Goal: Find specific page/section: Find specific page/section

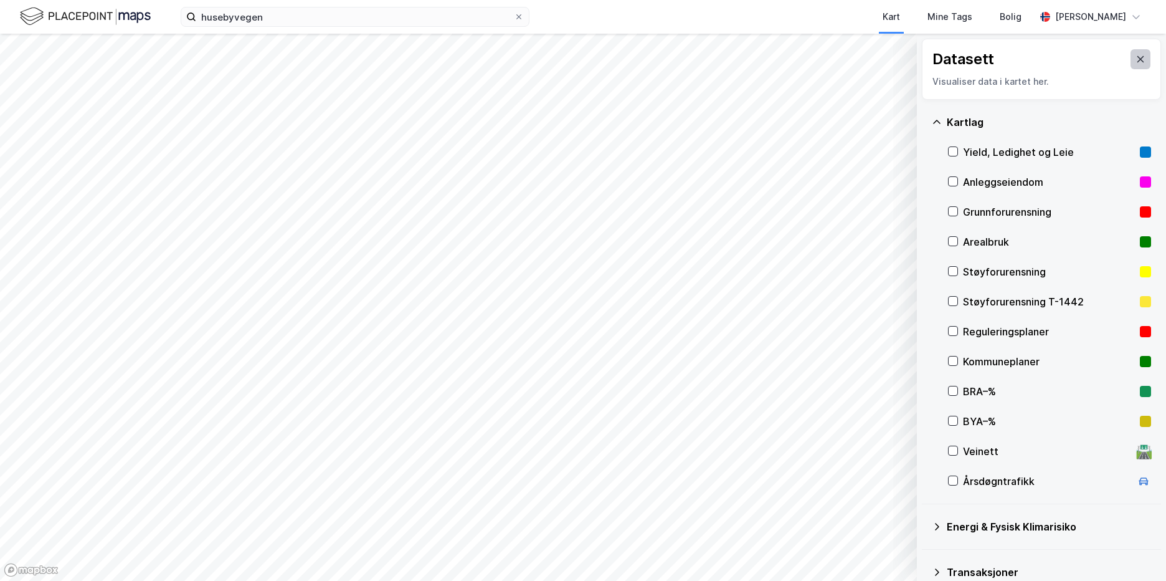
click at [1136, 55] on icon at bounding box center [1141, 59] width 10 height 10
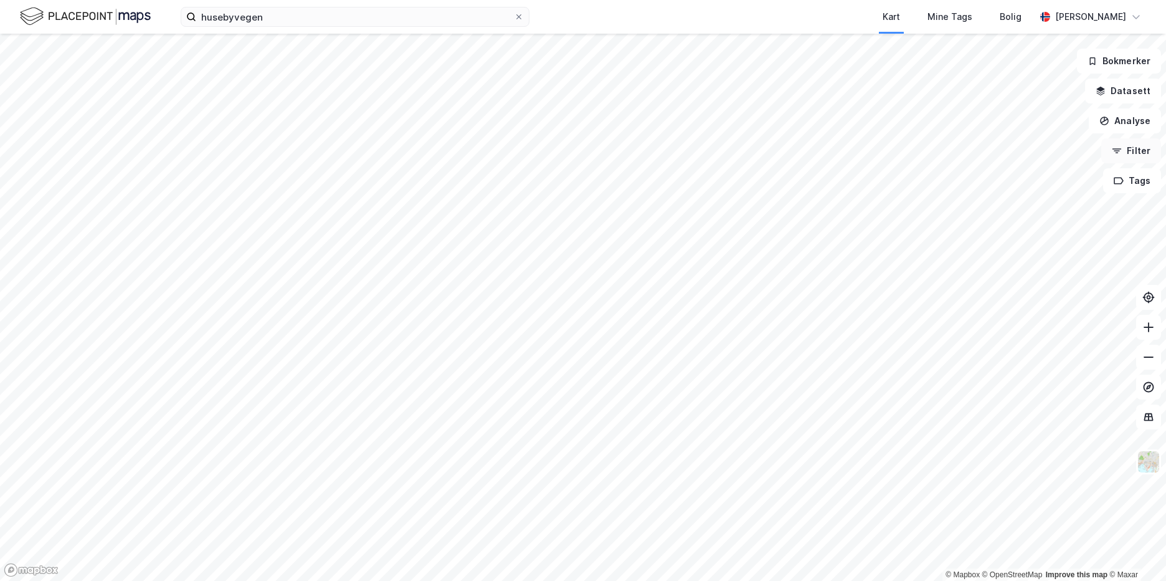
click at [1117, 151] on icon "button" at bounding box center [1117, 151] width 10 height 10
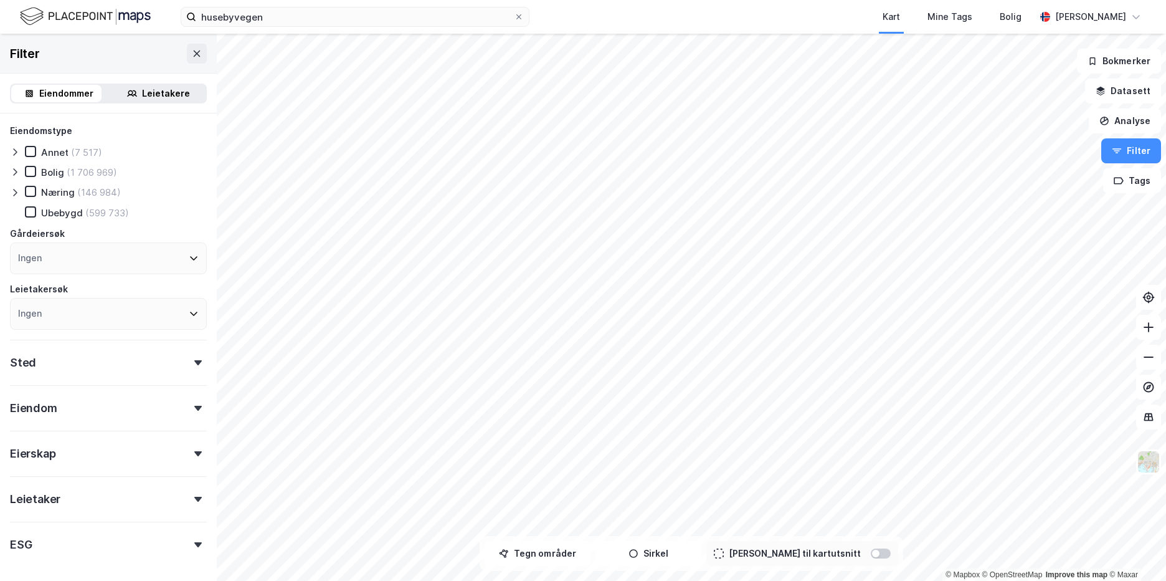
click at [162, 89] on div "Leietakere" at bounding box center [166, 93] width 48 height 15
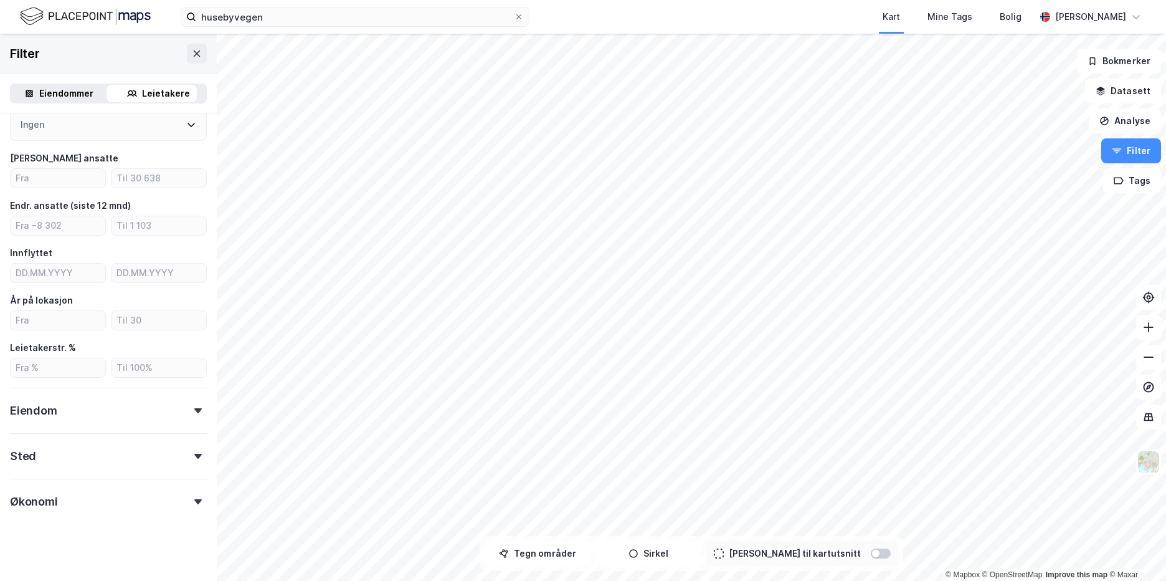
scroll to position [199, 0]
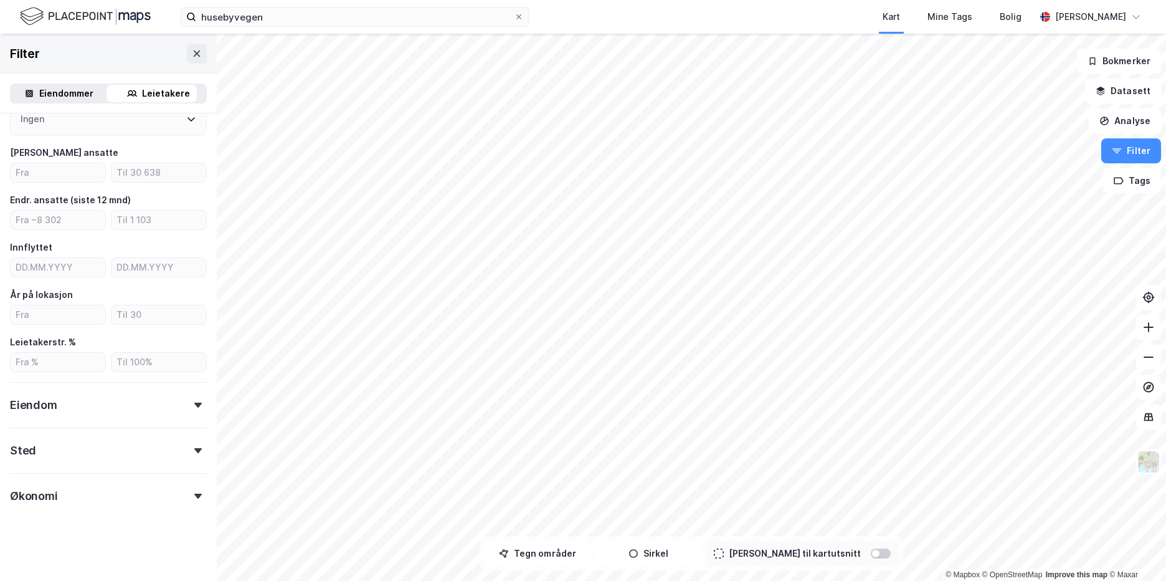
click at [65, 401] on div "Eiendom" at bounding box center [108, 400] width 197 height 36
click at [57, 453] on div "Sted" at bounding box center [108, 445] width 197 height 36
click at [54, 493] on div "Økonomi" at bounding box center [34, 495] width 48 height 15
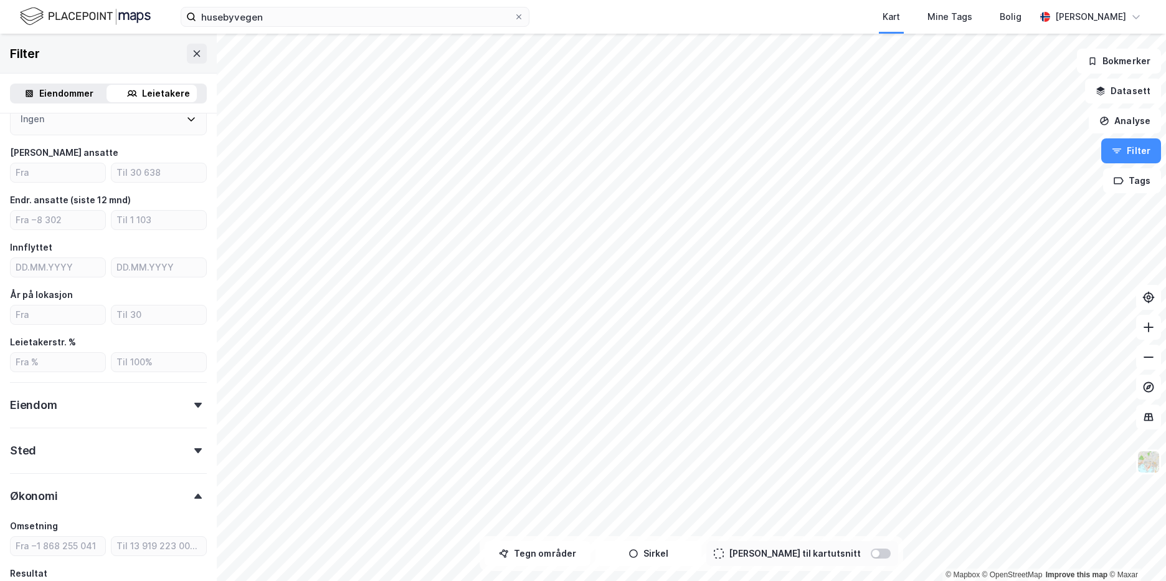
click at [55, 493] on div "Økonomi" at bounding box center [34, 495] width 48 height 15
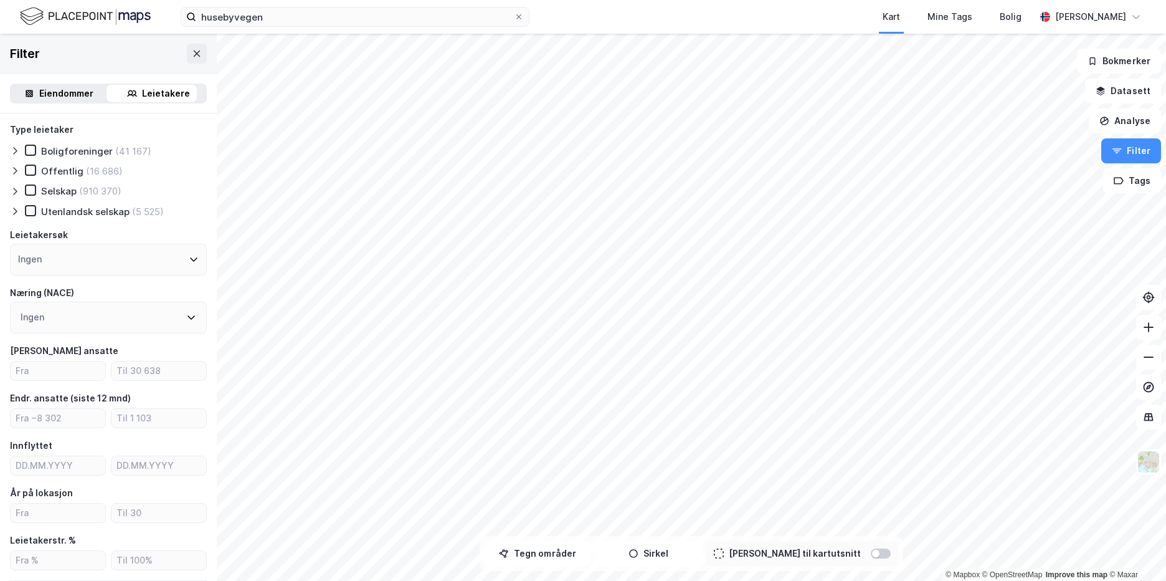
scroll to position [0, 0]
click at [72, 98] on div "Eiendommer" at bounding box center [66, 93] width 54 height 15
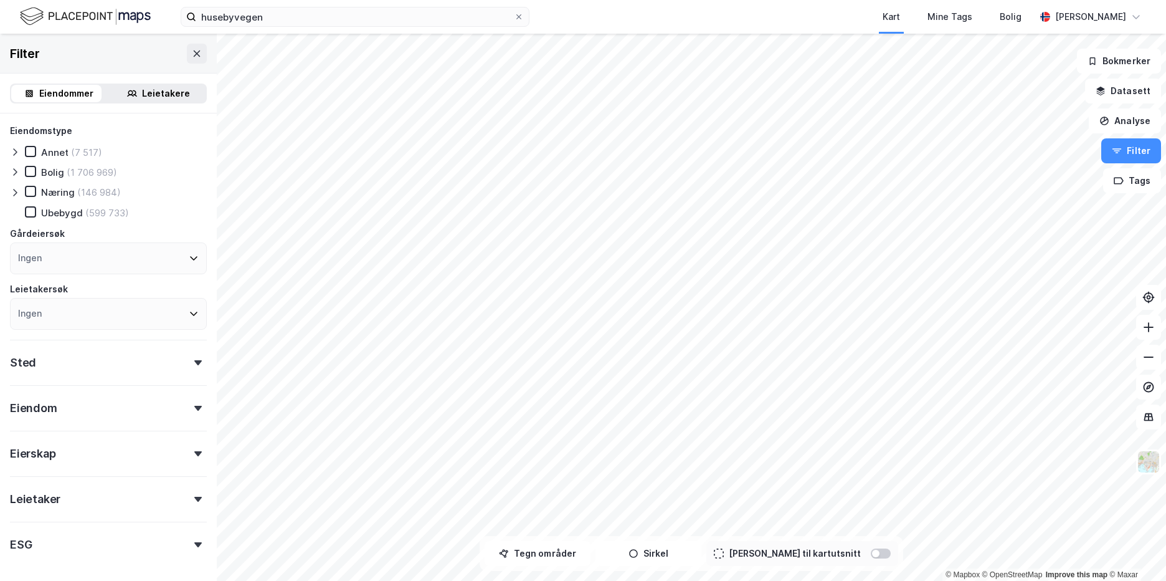
scroll to position [49, 0]
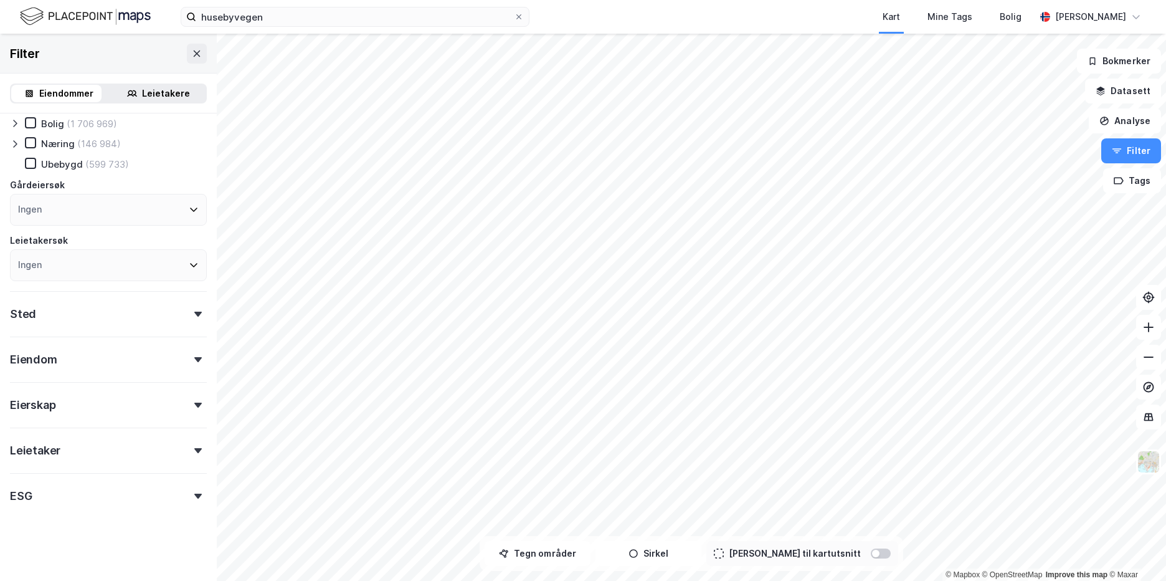
click at [71, 445] on div "Leietaker" at bounding box center [108, 445] width 197 height 36
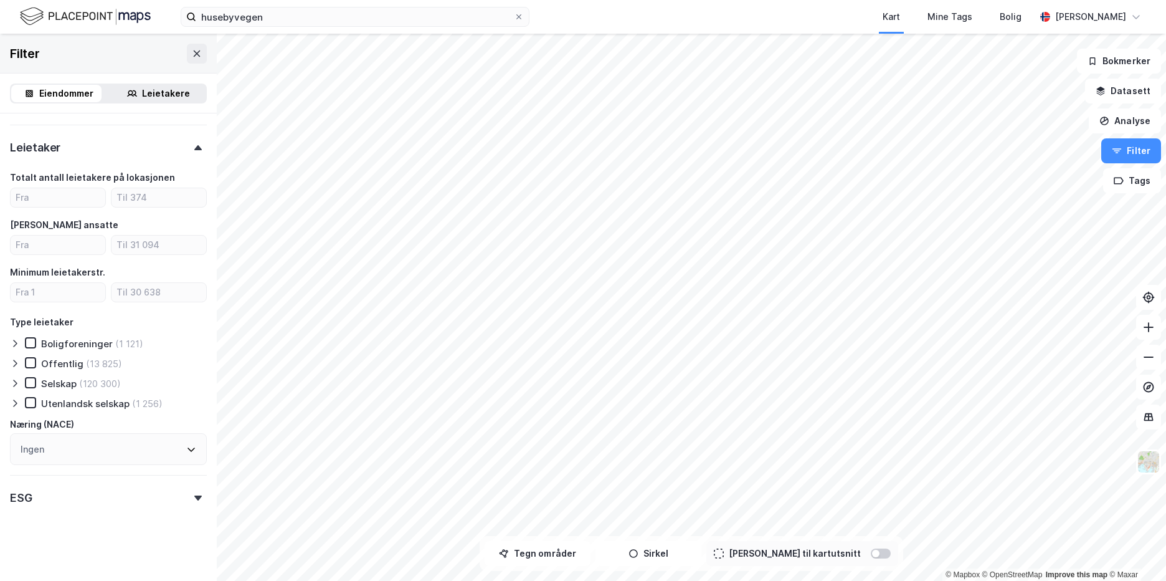
scroll to position [353, 0]
click at [95, 442] on div "Ingen" at bounding box center [108, 447] width 197 height 32
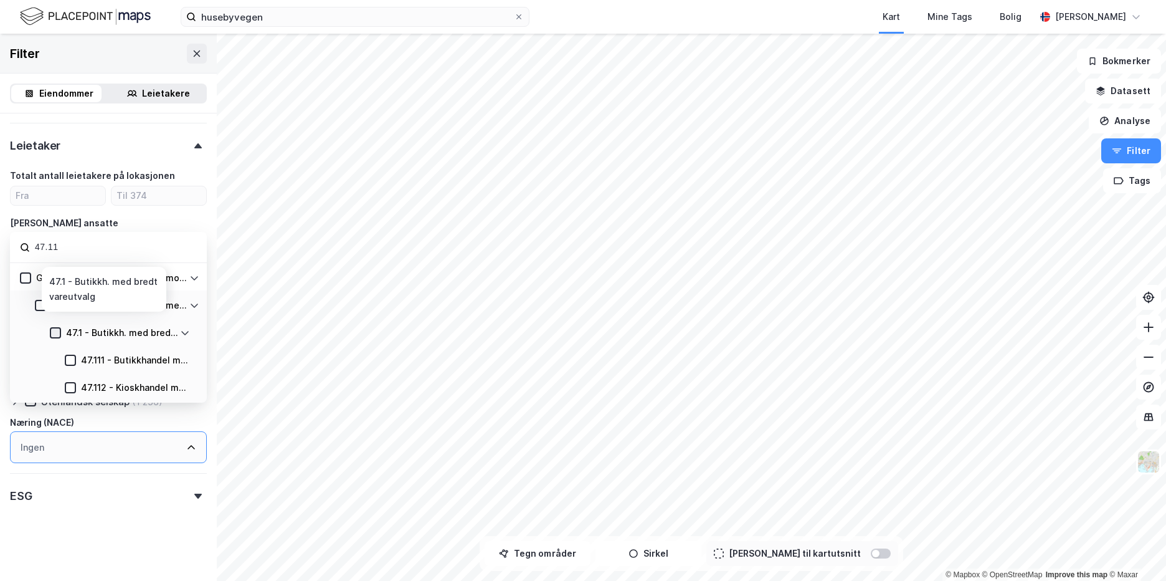
type input "47.11"
click at [60, 337] on div at bounding box center [55, 332] width 11 height 11
